Goal: Obtain resource: Download file/media

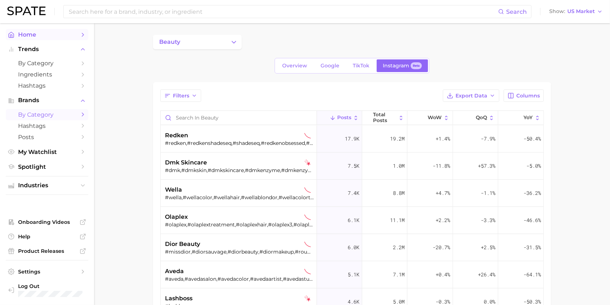
click at [39, 36] on span "Home" at bounding box center [47, 34] width 58 height 7
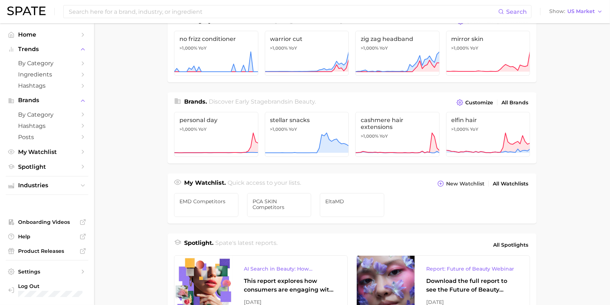
scroll to position [145, 0]
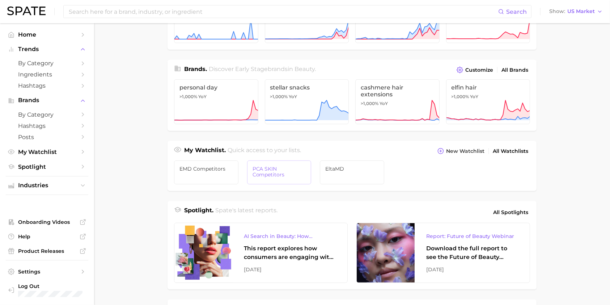
click at [295, 172] on span "PCA SKIN Competitors" at bounding box center [280, 172] width 54 height 12
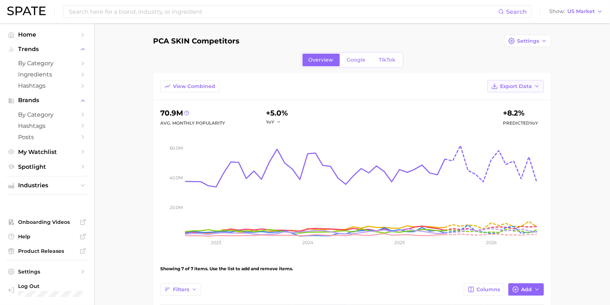
click at [533, 86] on button "Export Data" at bounding box center [515, 86] width 56 height 12
click at [512, 100] on span "Table Data CSV" at bounding box center [497, 100] width 40 height 6
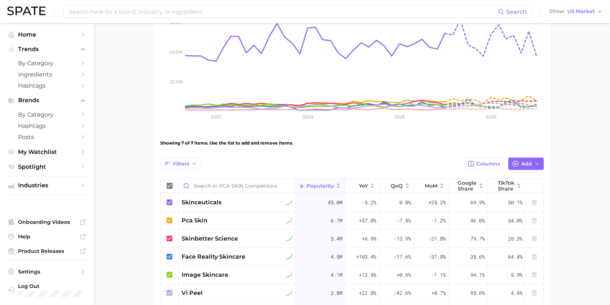
scroll to position [193, 0]
